Goal: Task Accomplishment & Management: Use online tool/utility

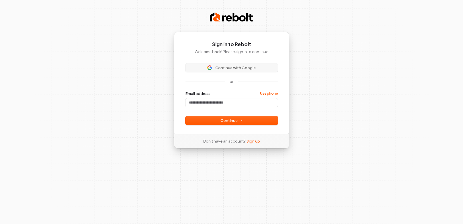
click at [253, 67] on span "Continue with Google" at bounding box center [235, 67] width 40 height 5
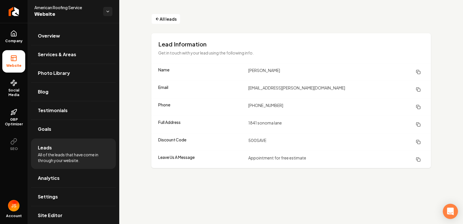
click at [454, 214] on div "Open Intercom Messenger" at bounding box center [450, 211] width 15 height 15
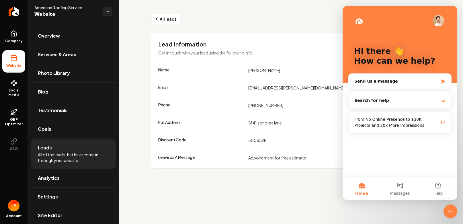
click at [296, 206] on main "All leads Lead Information Get in touch with your lead using the following info…" at bounding box center [291, 112] width 344 height 224
click at [316, 34] on div "Lead Information Get in touch with your lead using the following info." at bounding box center [292, 48] width 280 height 30
click at [316, 28] on div "All leads Lead Information Get in touch with your lead using the following info…" at bounding box center [291, 91] width 344 height 182
click at [295, 14] on div "All leads Lead Information Get in touch with your lead using the following info…" at bounding box center [291, 91] width 344 height 182
click at [449, 211] on icon "Close Intercom Messenger" at bounding box center [450, 211] width 7 height 7
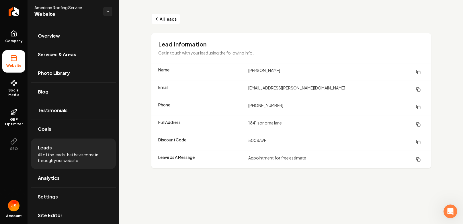
click at [420, 109] on button "Main content area" at bounding box center [418, 107] width 11 height 10
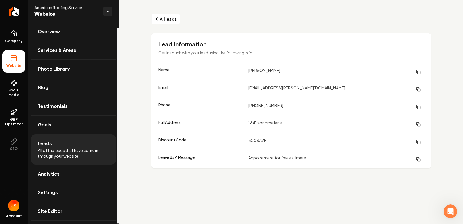
scroll to position [4, 0]
click at [275, 88] on dd "[EMAIL_ADDRESS][PERSON_NAME][DOMAIN_NAME]" at bounding box center [336, 89] width 176 height 10
click at [418, 90] on icon "Main content area" at bounding box center [418, 89] width 5 height 5
click at [23, 122] on span "GBP Optimizer" at bounding box center [13, 121] width 23 height 9
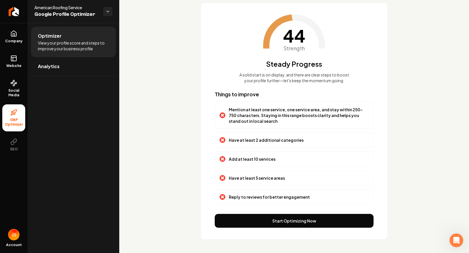
scroll to position [40, 0]
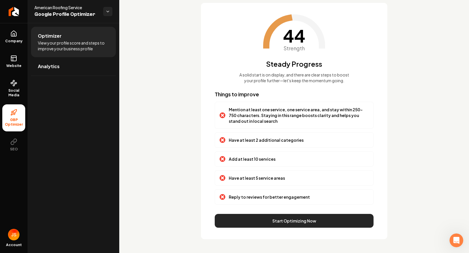
click at [313, 221] on button "Start Optimizing Now" at bounding box center [294, 220] width 159 height 14
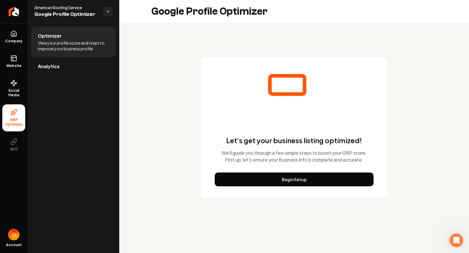
scroll to position [0, 0]
